Goal: Transaction & Acquisition: Purchase product/service

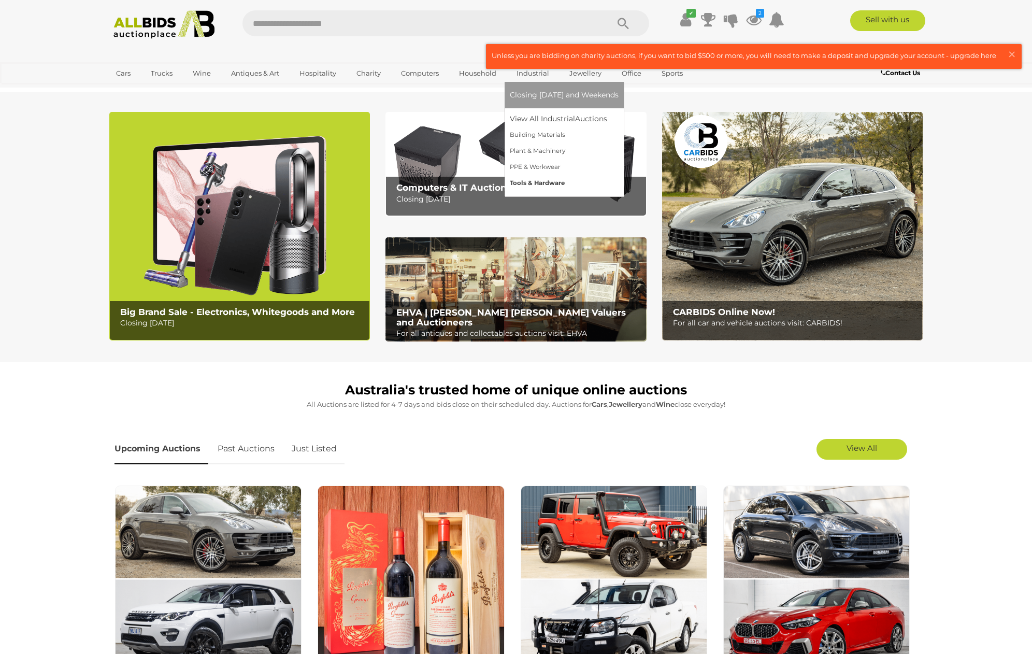
click at [542, 184] on link "Tools & Hardware" at bounding box center [564, 183] width 109 height 16
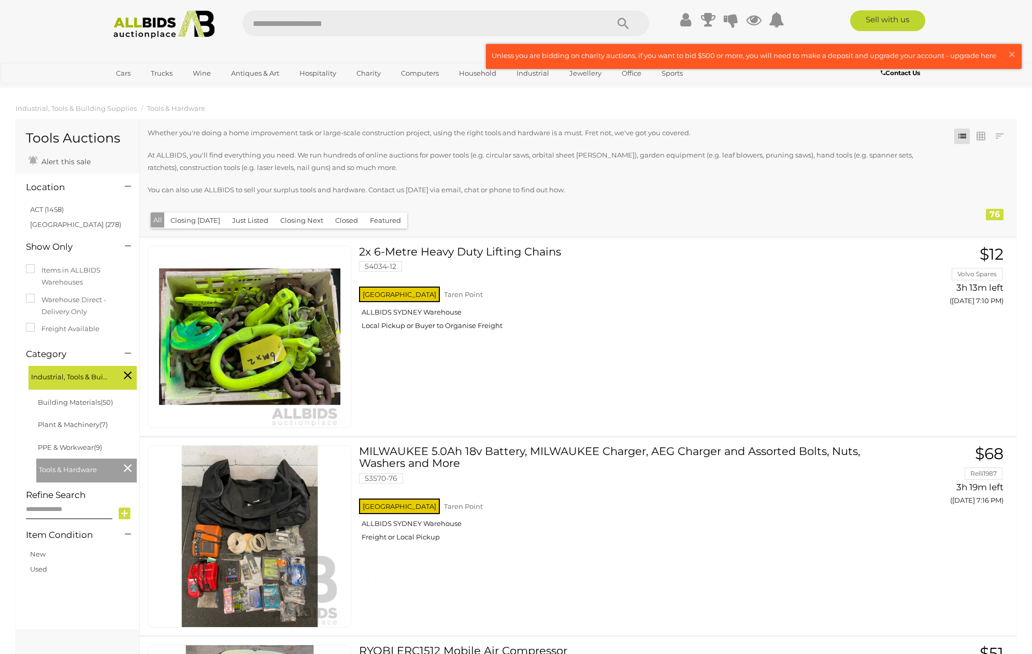
scroll to position [979, 0]
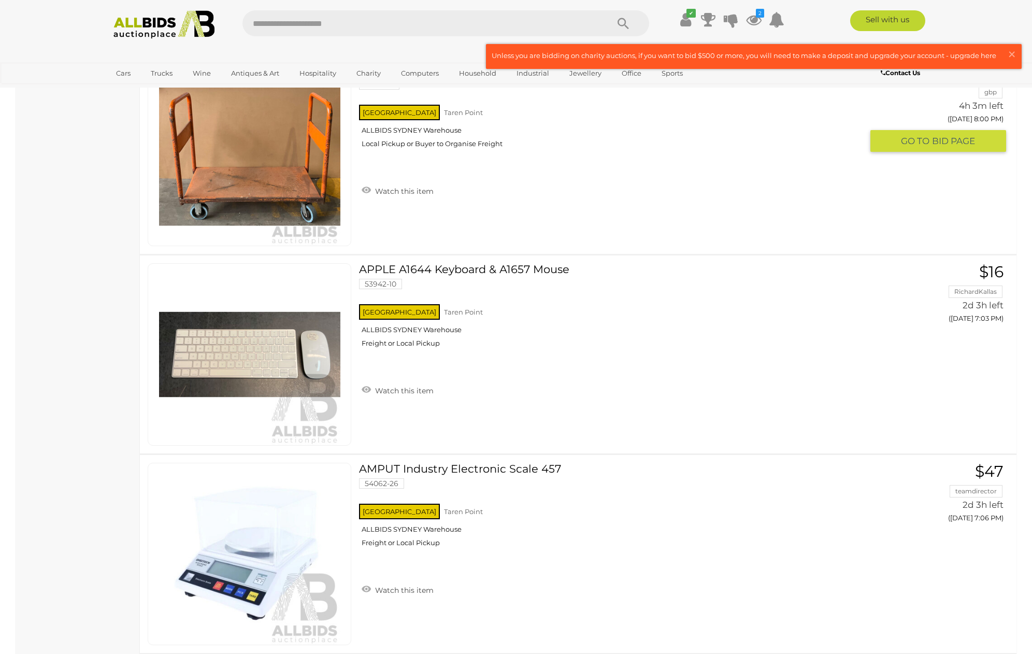
click at [254, 161] on img at bounding box center [249, 154] width 181 height 181
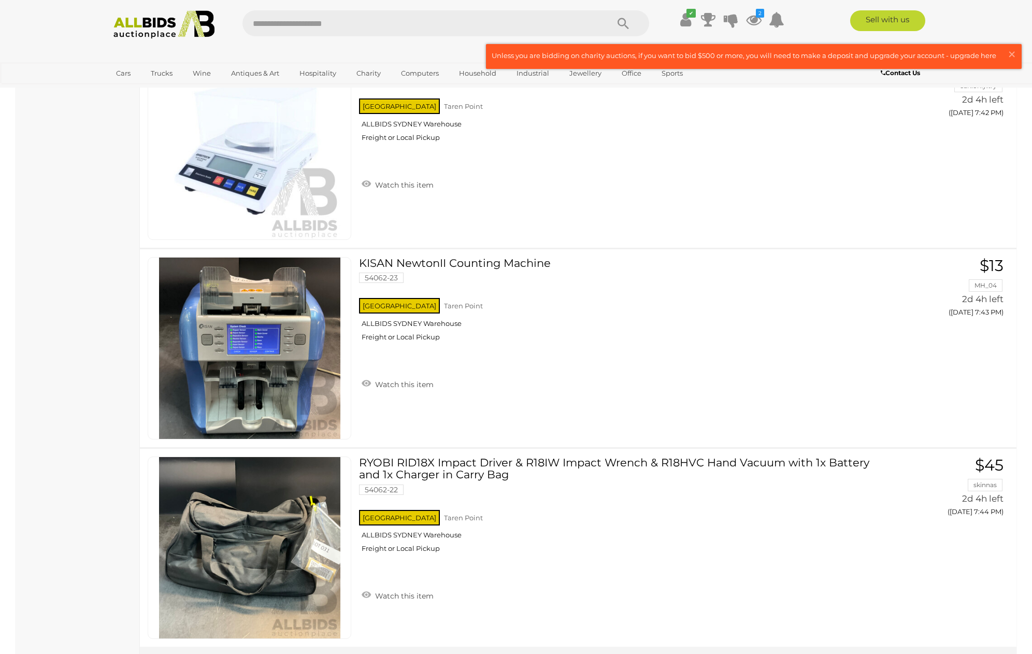
scroll to position [4766, 0]
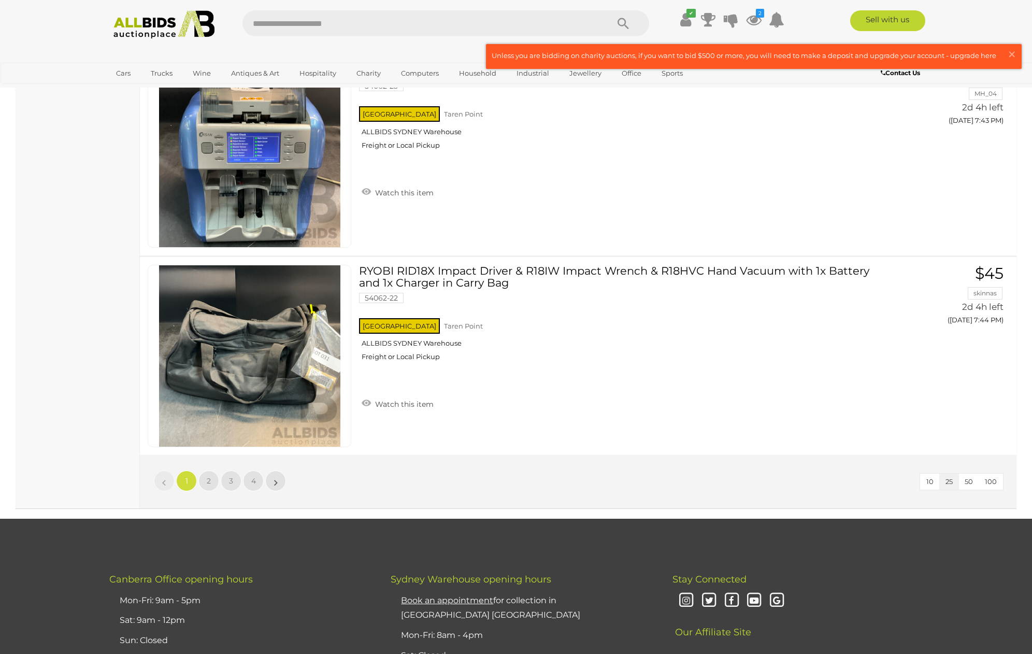
click at [208, 480] on span "2" at bounding box center [209, 480] width 4 height 9
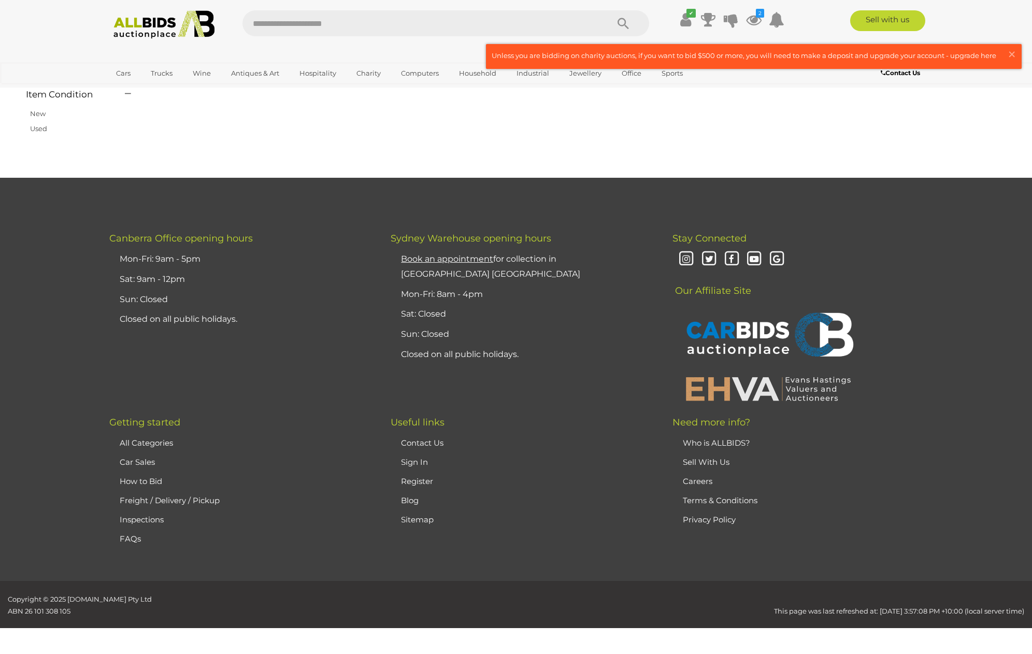
scroll to position [132, 0]
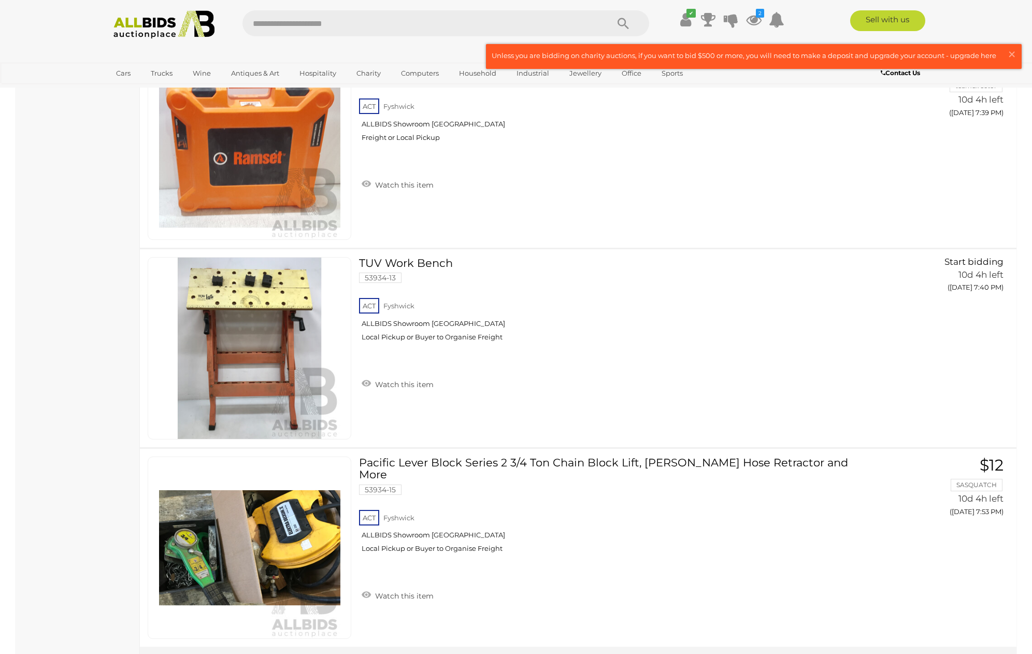
scroll to position [4652, 0]
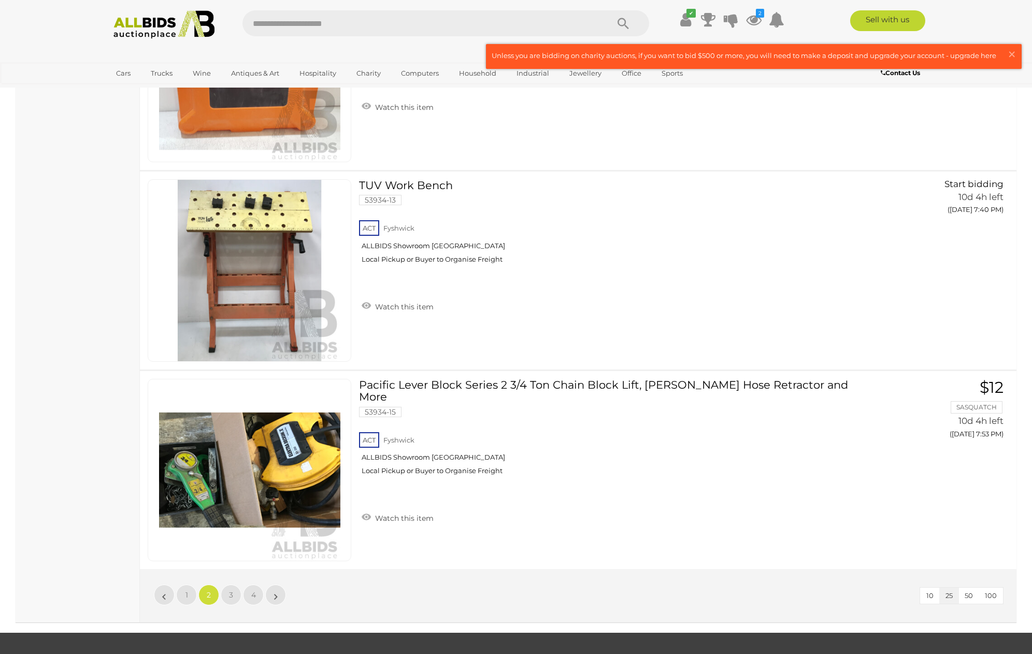
click at [230, 593] on span "3" at bounding box center [231, 594] width 4 height 9
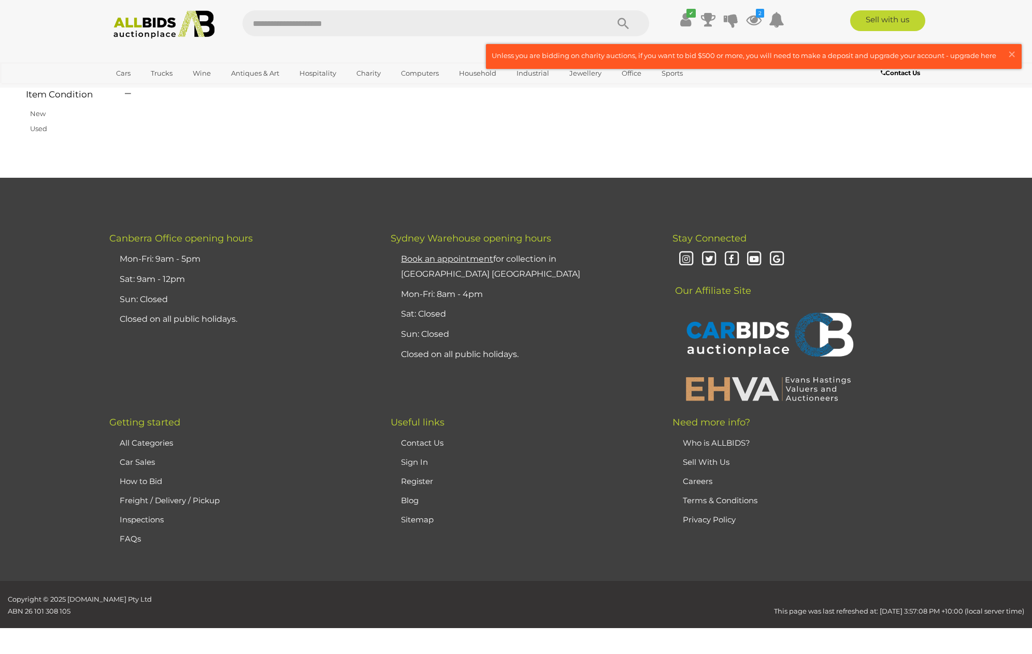
scroll to position [132, 0]
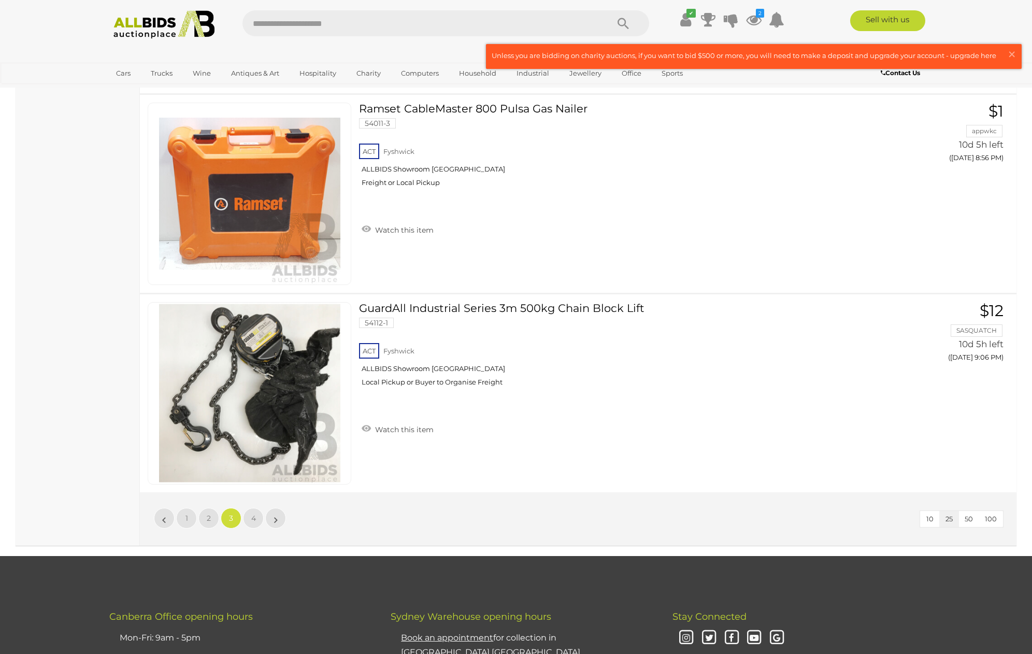
scroll to position [4751, 0]
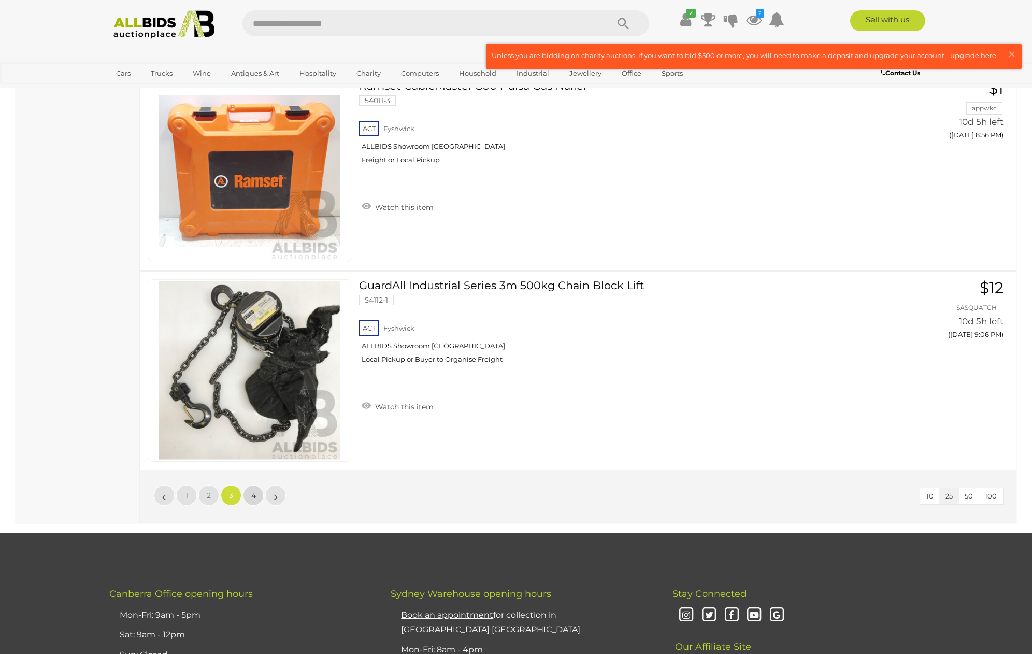
click at [253, 494] on span "4" at bounding box center [253, 494] width 5 height 9
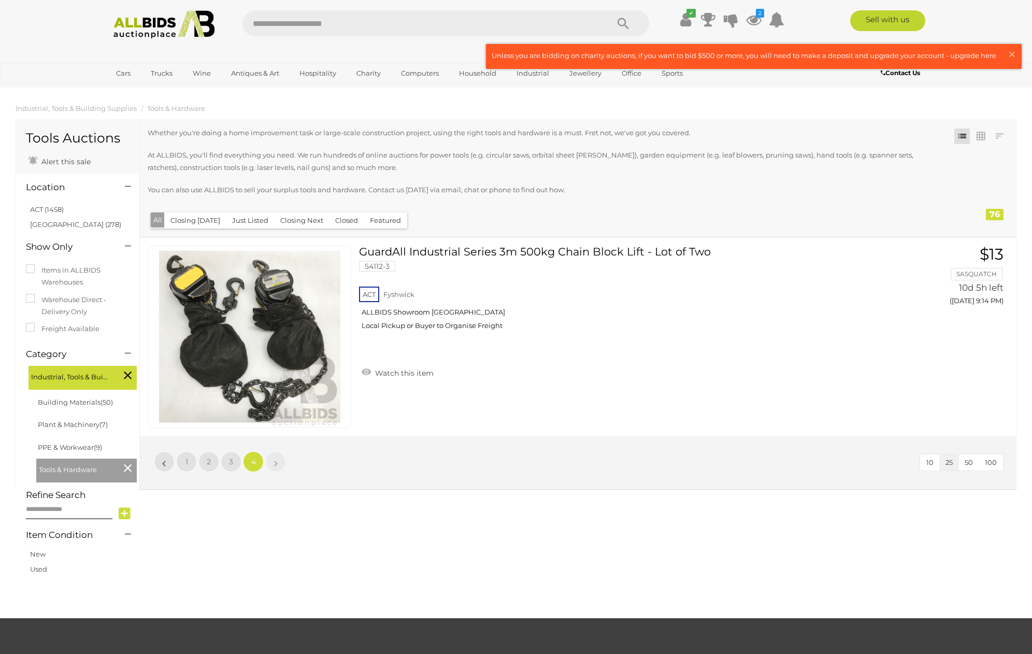
scroll to position [132, 0]
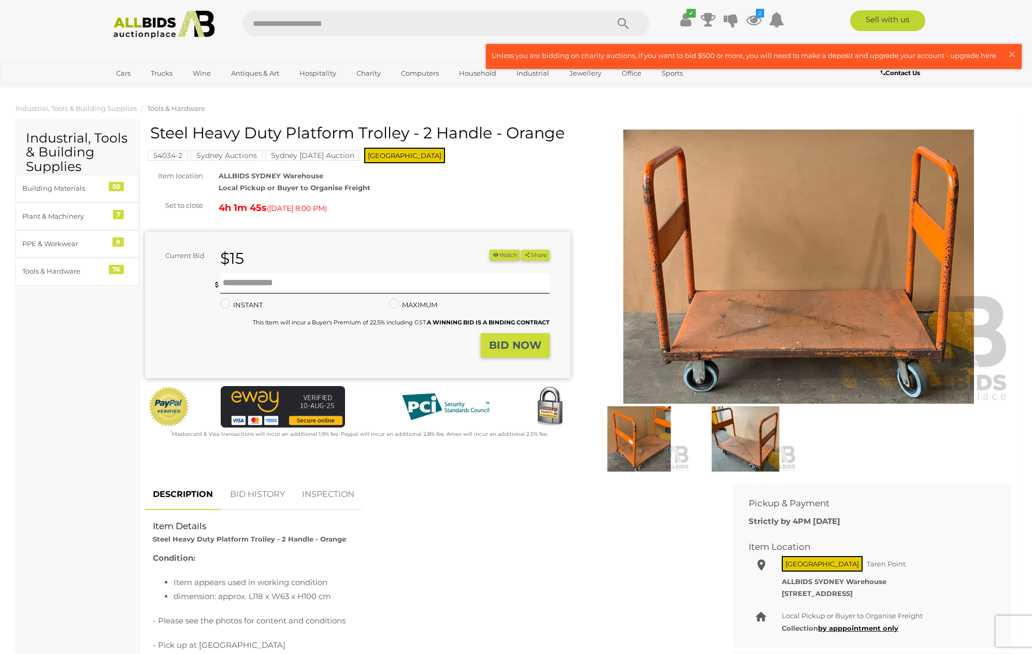
click at [737, 425] on img at bounding box center [744, 438] width 101 height 65
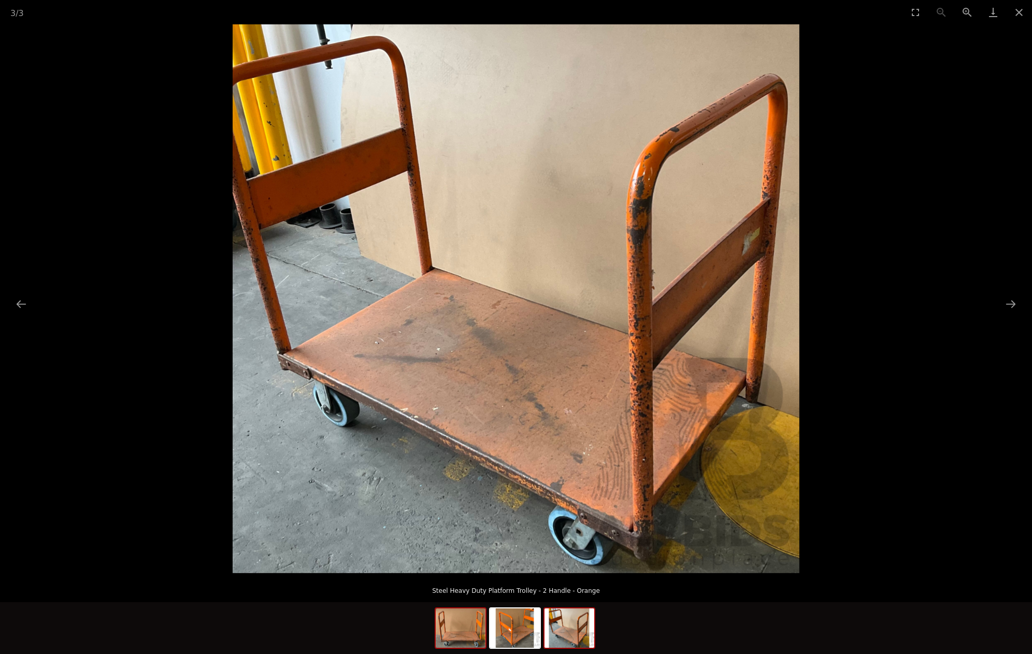
click at [470, 636] on img at bounding box center [461, 627] width 50 height 39
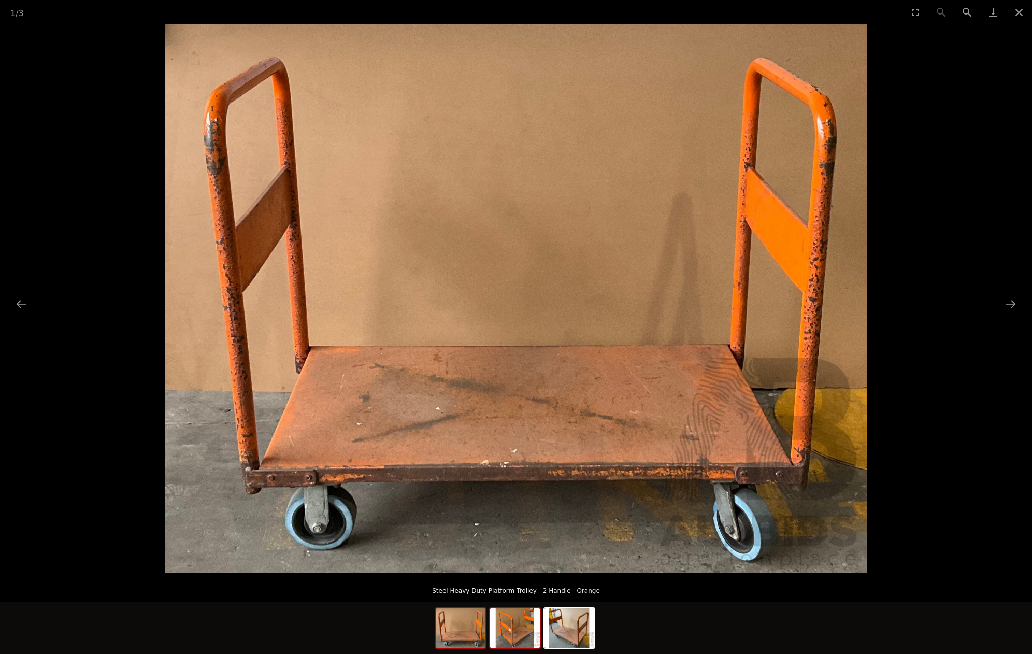
click at [524, 632] on img at bounding box center [515, 627] width 50 height 39
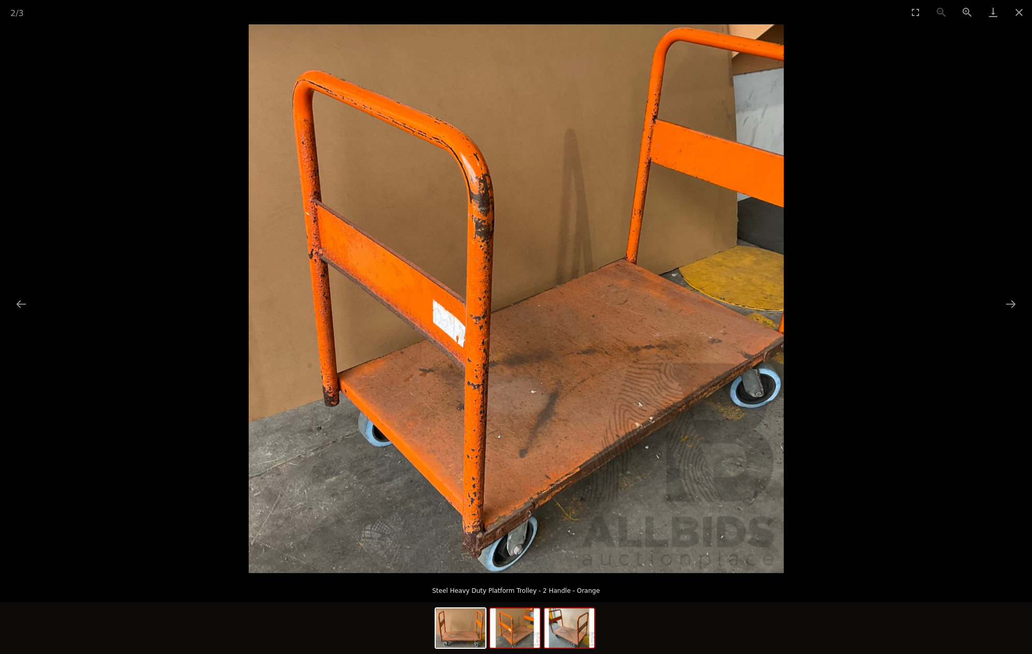
click at [572, 633] on img at bounding box center [569, 627] width 50 height 39
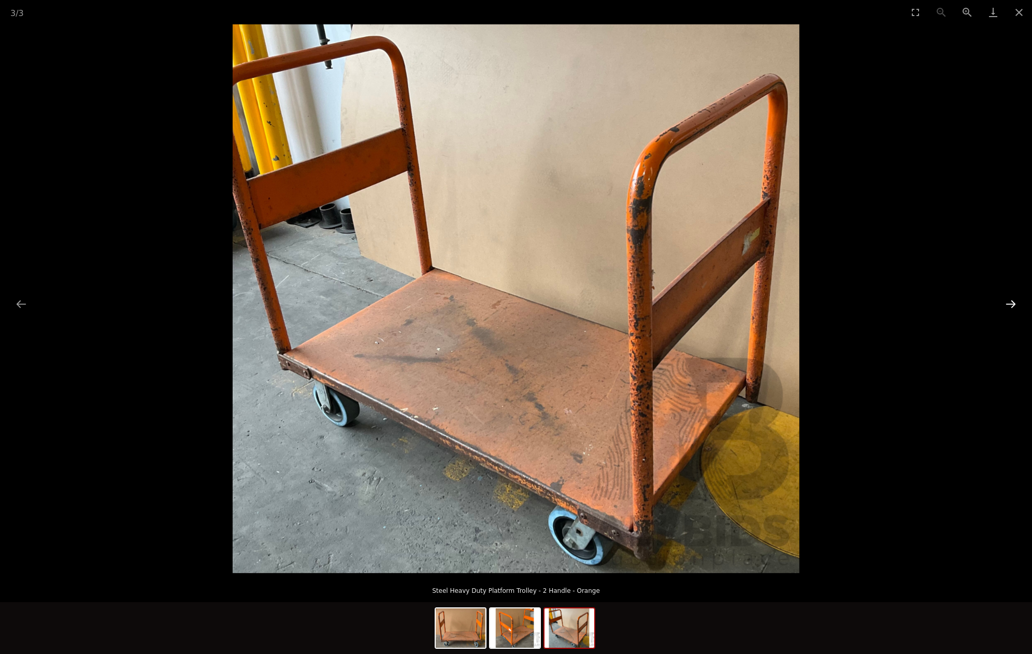
click at [1009, 301] on button "Next slide" at bounding box center [1010, 304] width 22 height 20
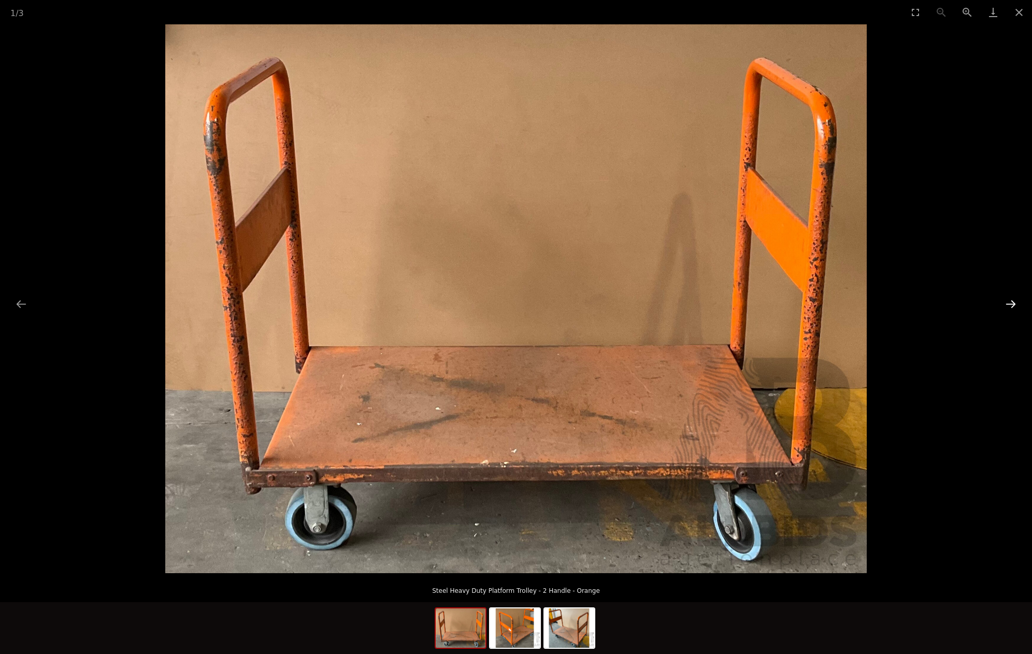
click at [1008, 303] on button "Next slide" at bounding box center [1010, 304] width 22 height 20
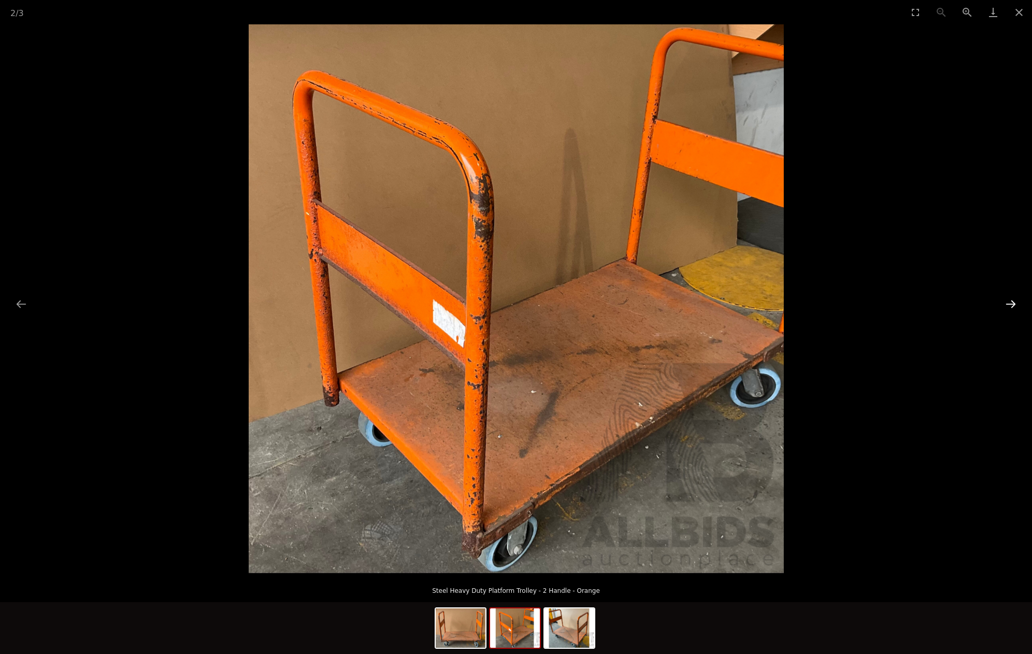
click at [1011, 307] on button "Next slide" at bounding box center [1010, 304] width 22 height 20
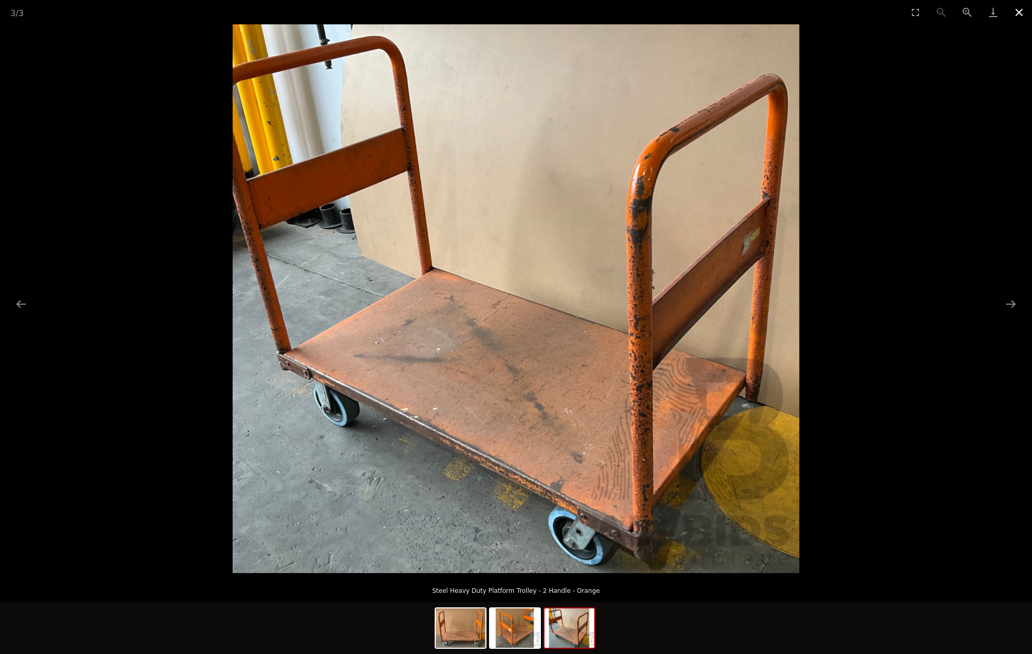
click at [1021, 7] on button "Close gallery" at bounding box center [1019, 12] width 26 height 24
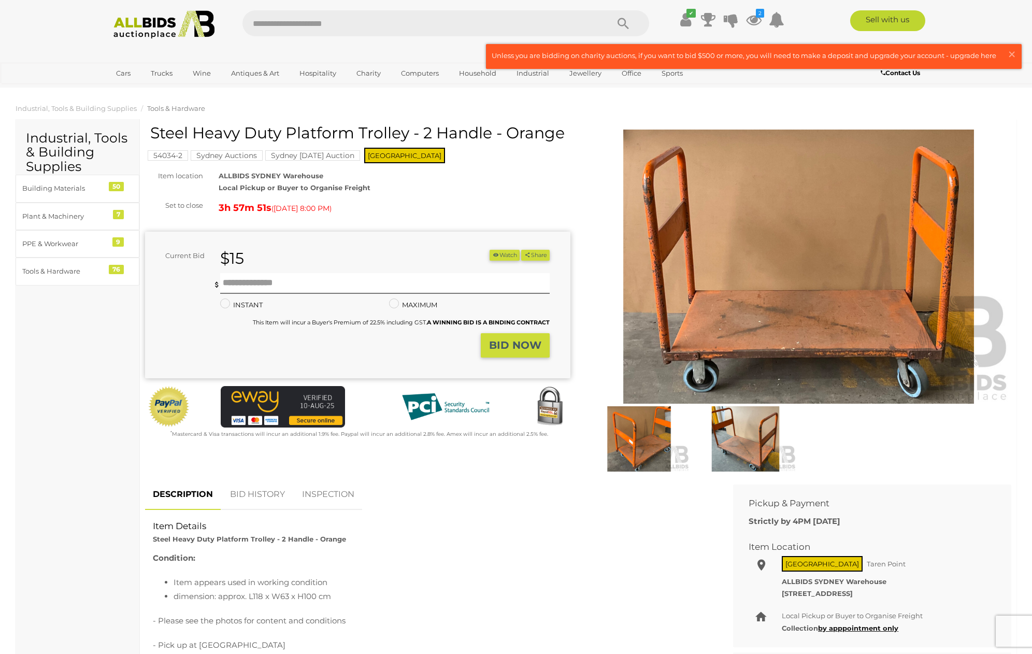
click at [499, 253] on button "Watch" at bounding box center [504, 255] width 30 height 11
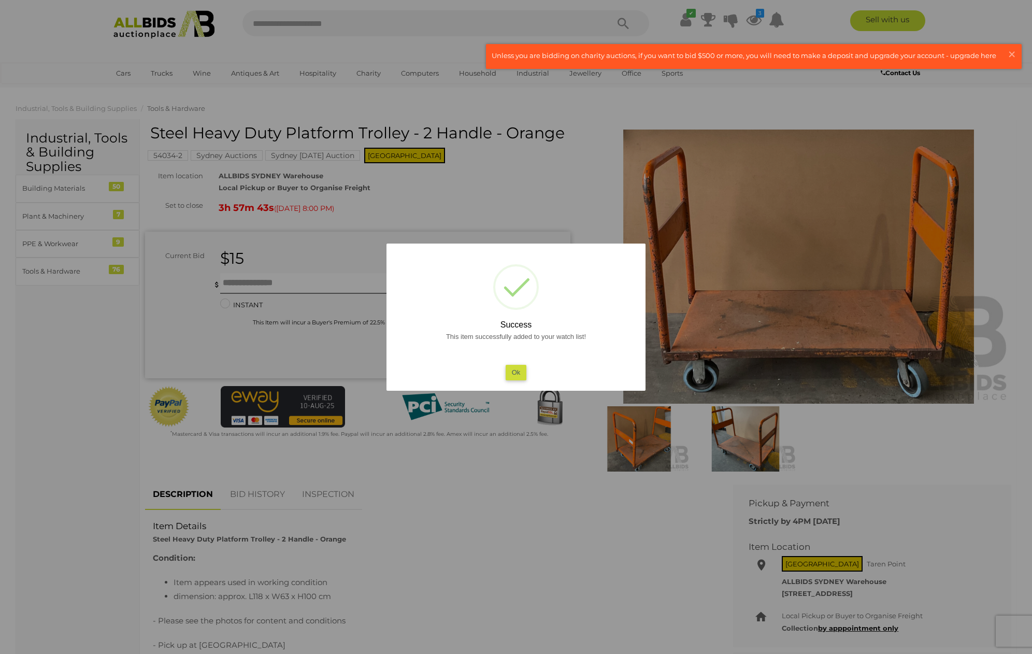
click at [518, 371] on button "Ok" at bounding box center [515, 372] width 21 height 15
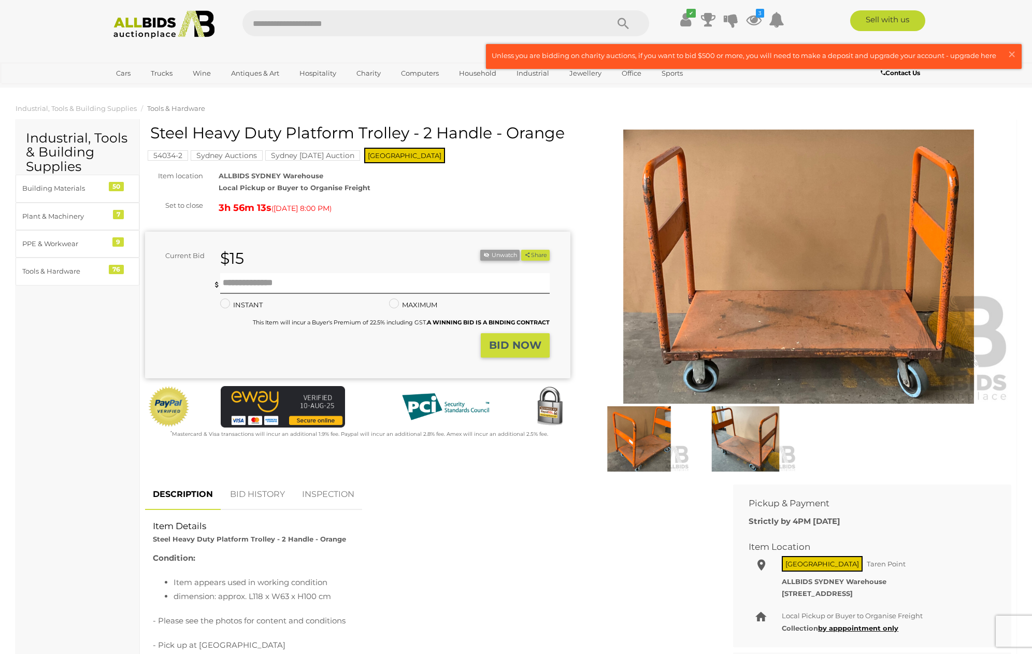
click at [738, 445] on img at bounding box center [744, 438] width 101 height 65
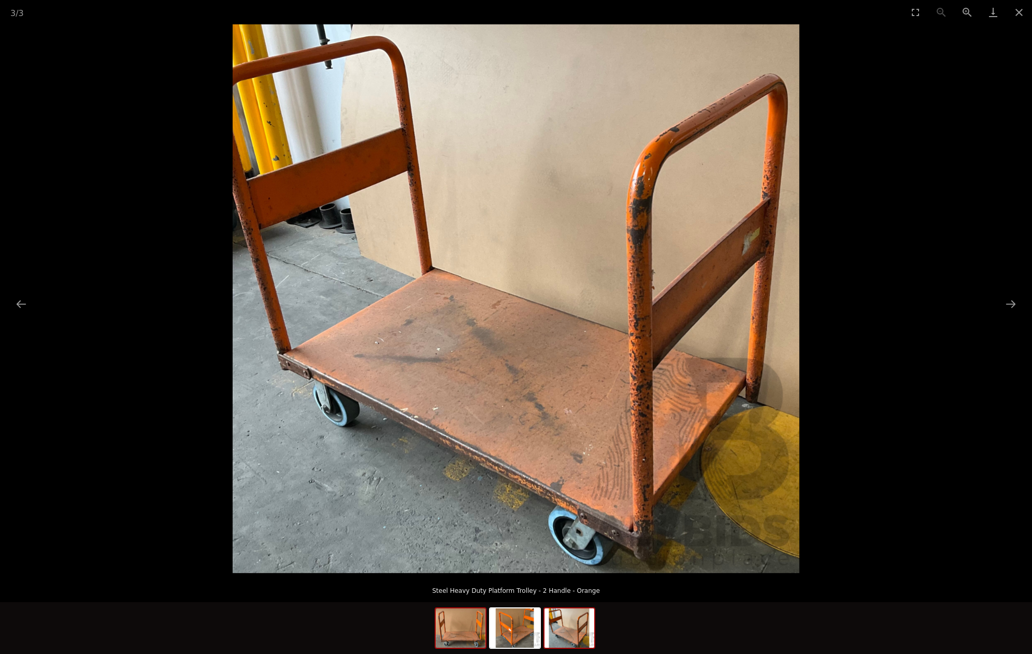
click at [458, 613] on img at bounding box center [461, 627] width 50 height 39
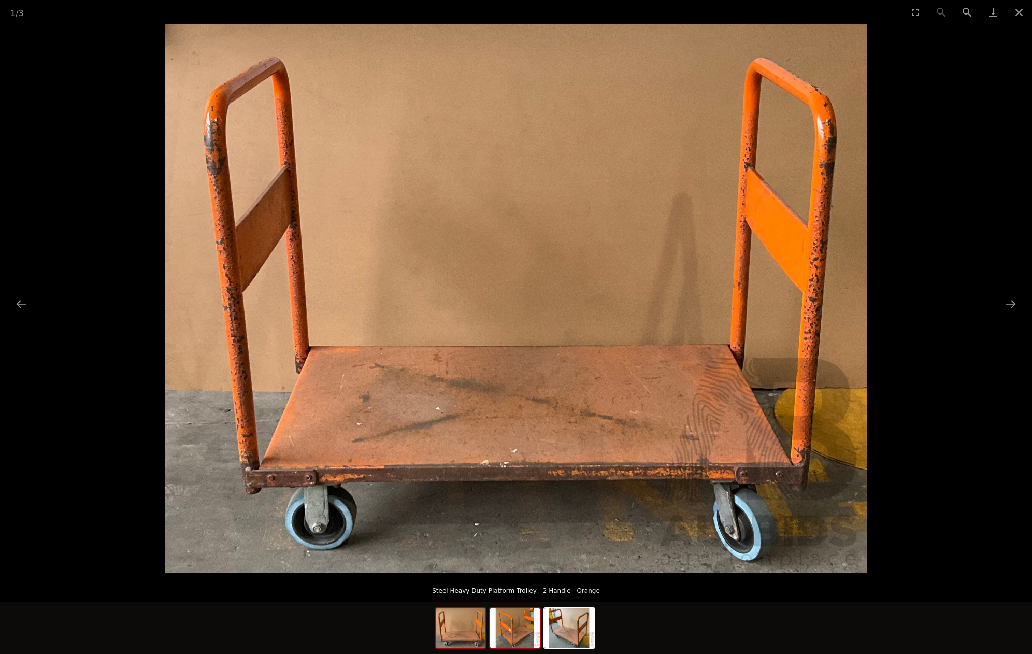
click at [501, 638] on img at bounding box center [515, 627] width 50 height 39
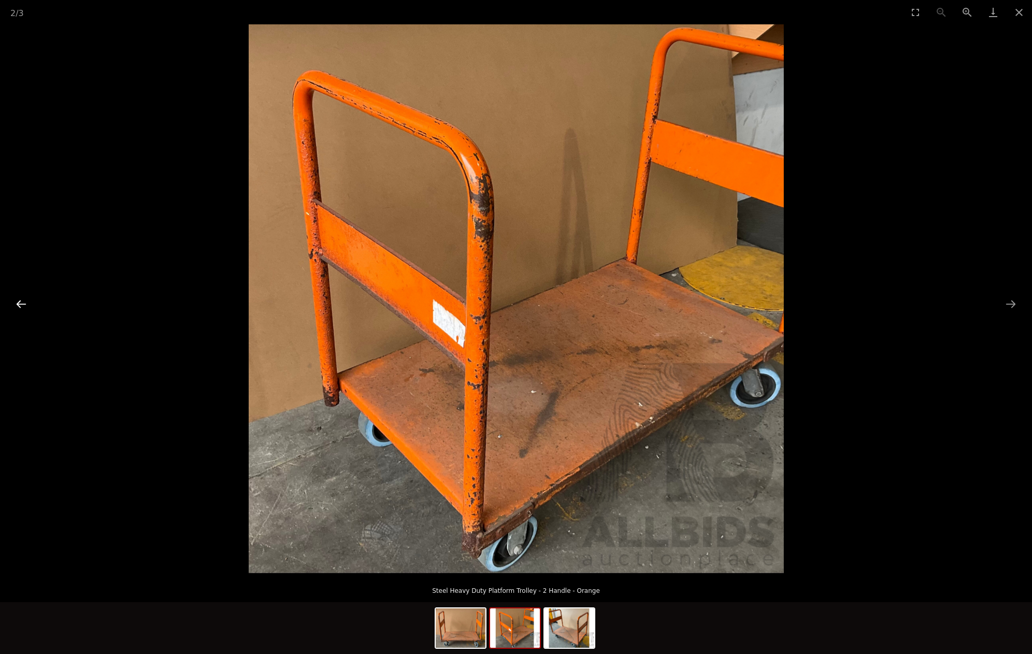
click at [21, 303] on button "Previous slide" at bounding box center [21, 304] width 22 height 20
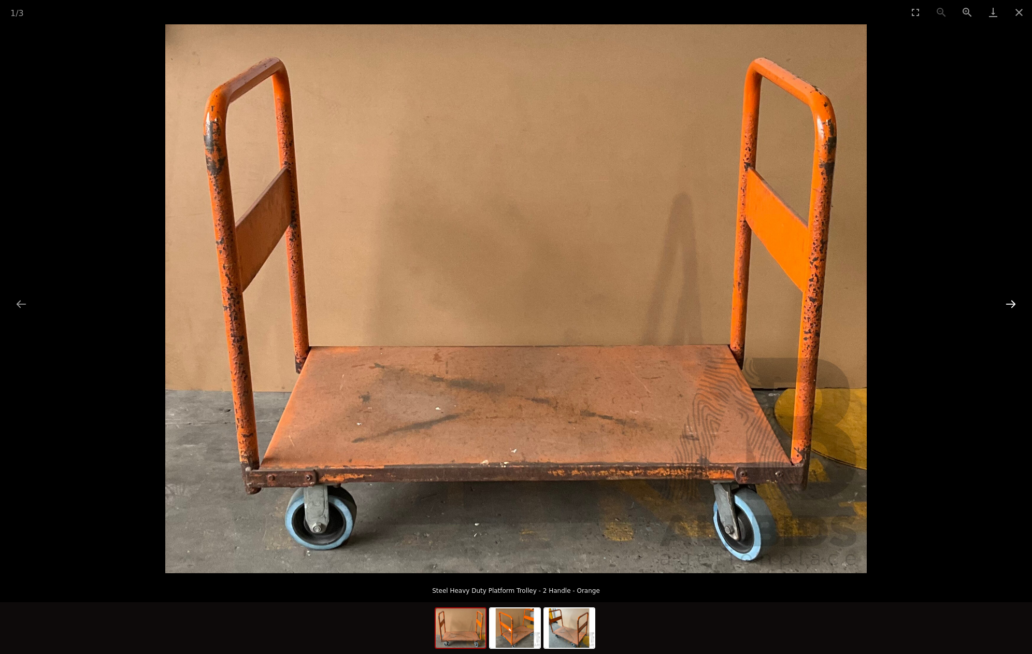
click at [1010, 303] on button "Next slide" at bounding box center [1010, 304] width 22 height 20
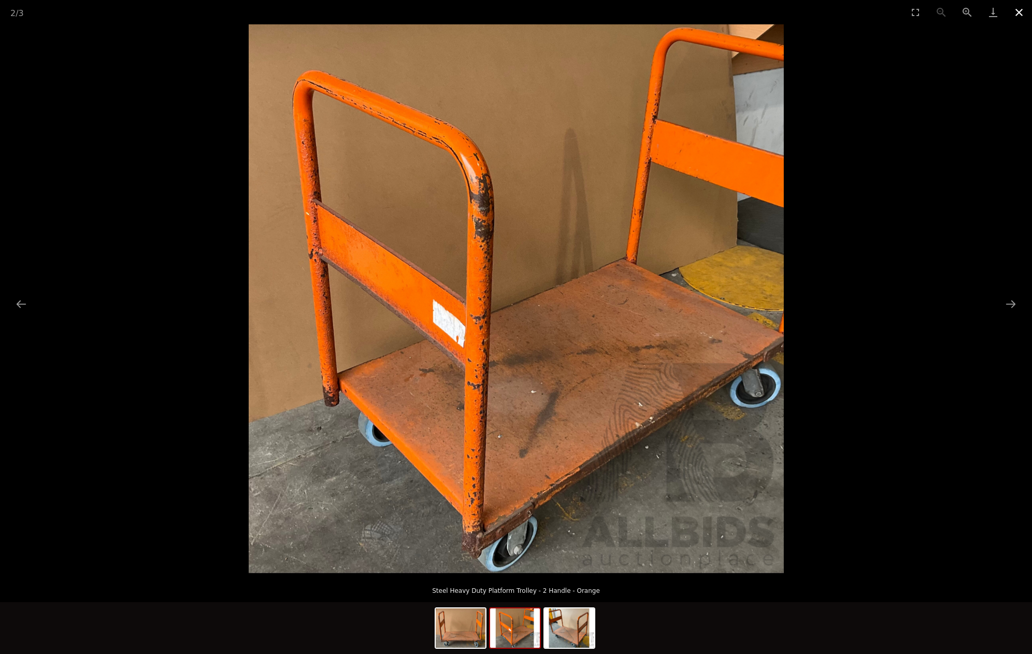
click at [1019, 14] on button "Close gallery" at bounding box center [1019, 12] width 26 height 24
